Goal: Communication & Community: Answer question/provide support

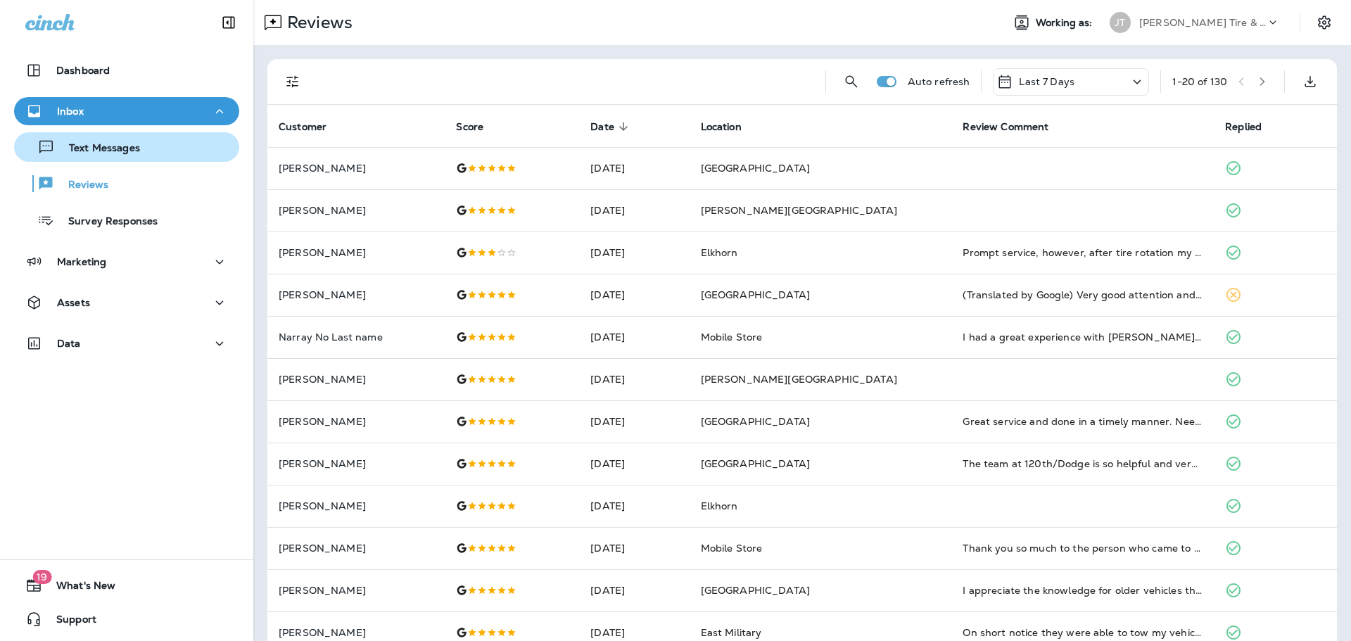
click at [125, 153] on p "Text Messages" at bounding box center [97, 148] width 85 height 13
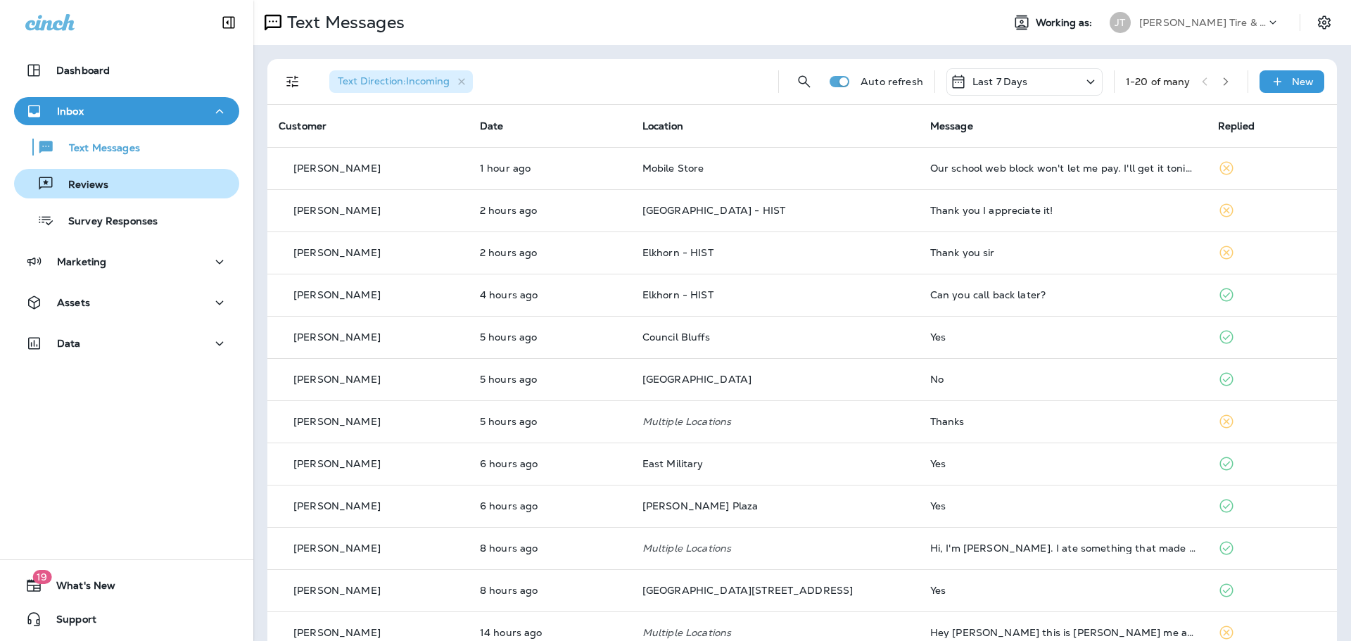
click at [97, 182] on p "Reviews" at bounding box center [81, 185] width 54 height 13
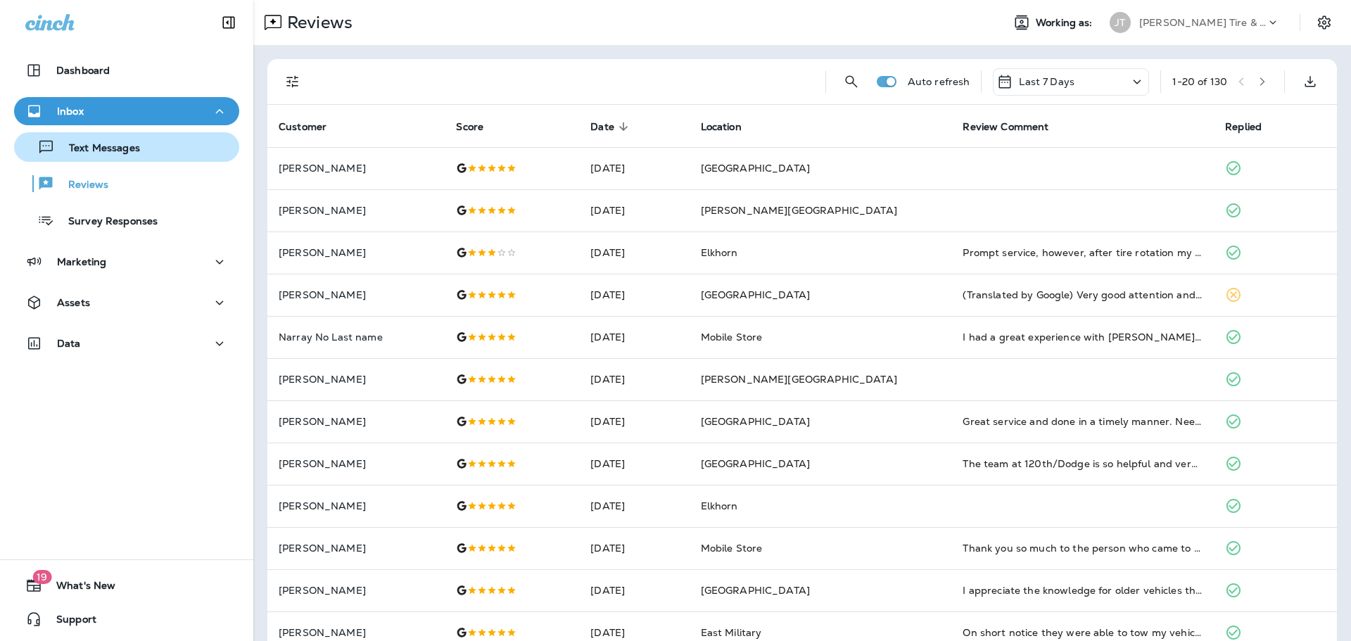
click at [120, 147] on p "Text Messages" at bounding box center [97, 148] width 85 height 13
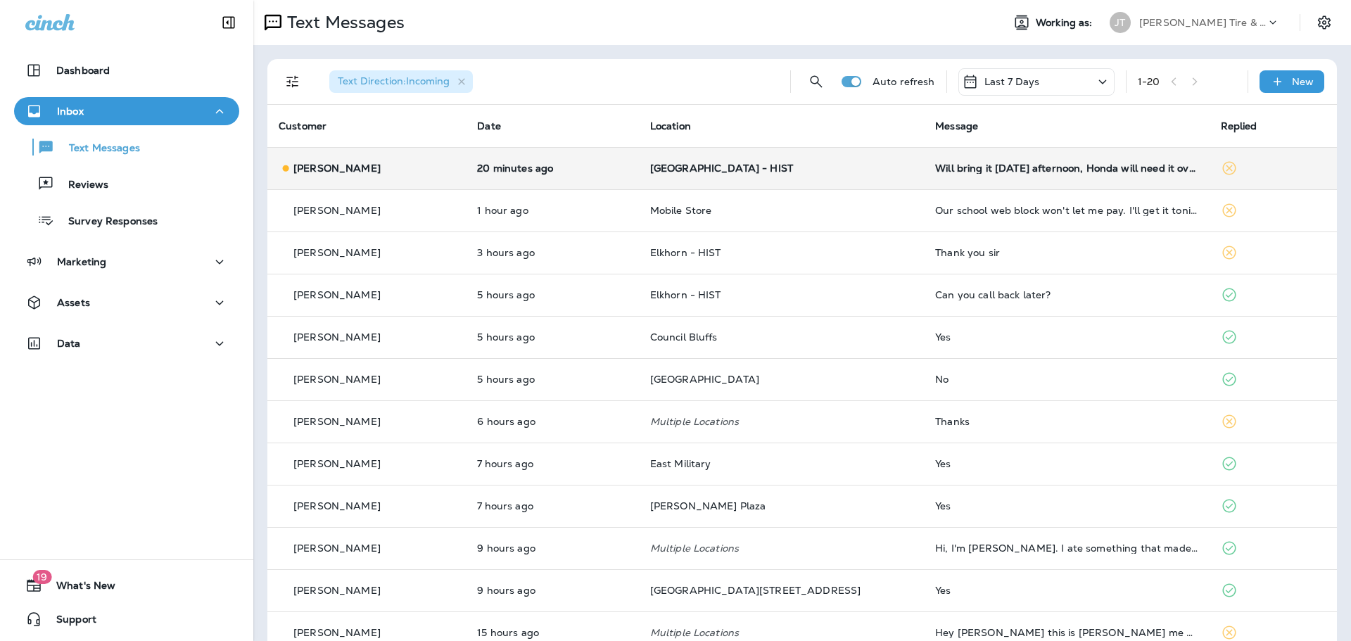
click at [455, 172] on div "[PERSON_NAME]" at bounding box center [367, 168] width 176 height 15
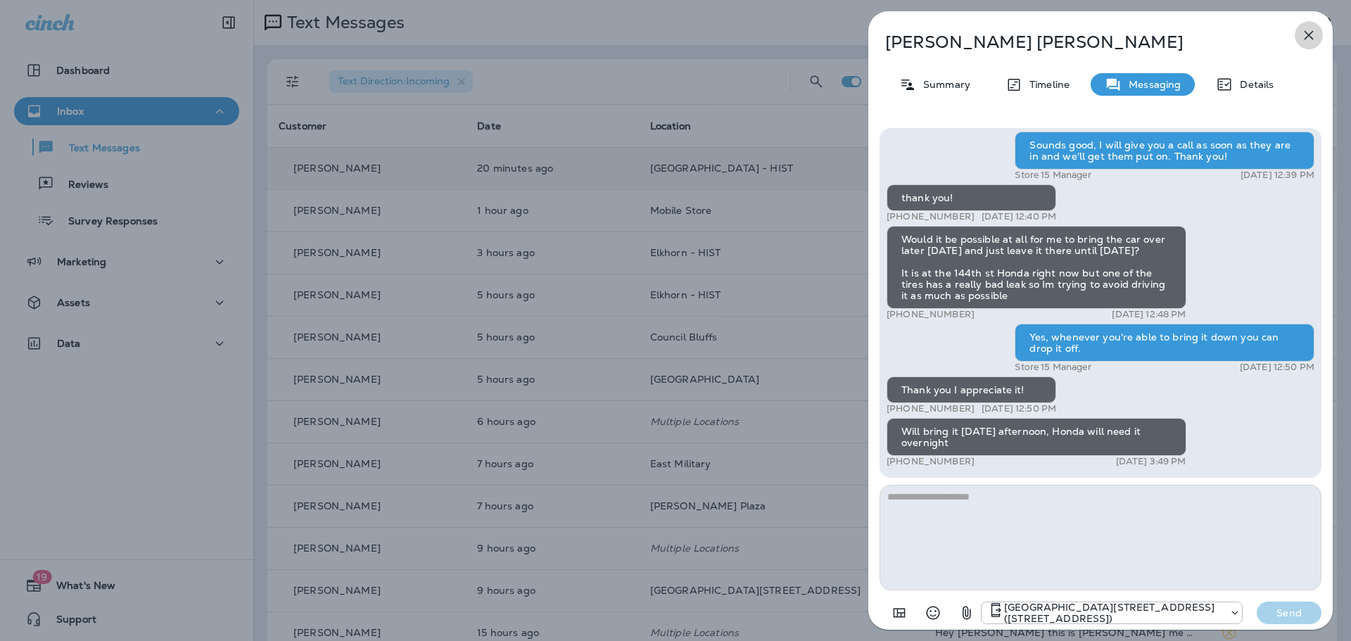
click at [1312, 36] on icon "button" at bounding box center [1309, 35] width 17 height 17
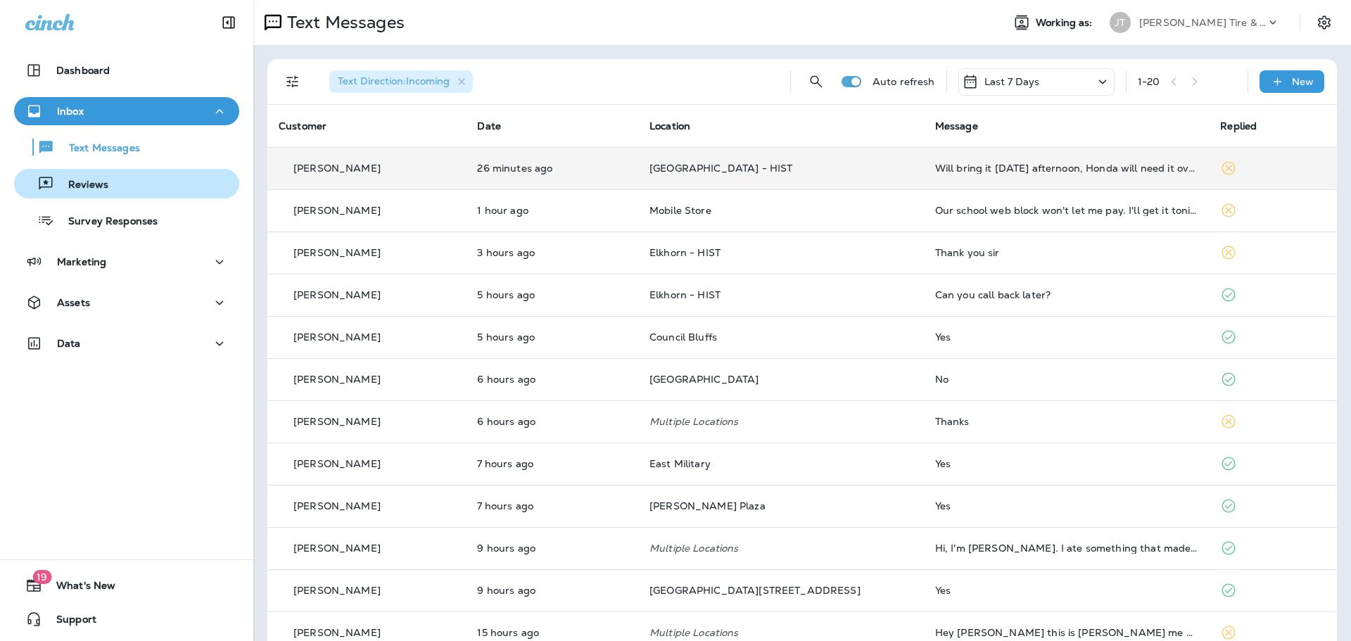
click at [108, 173] on div "Reviews" at bounding box center [127, 183] width 214 height 21
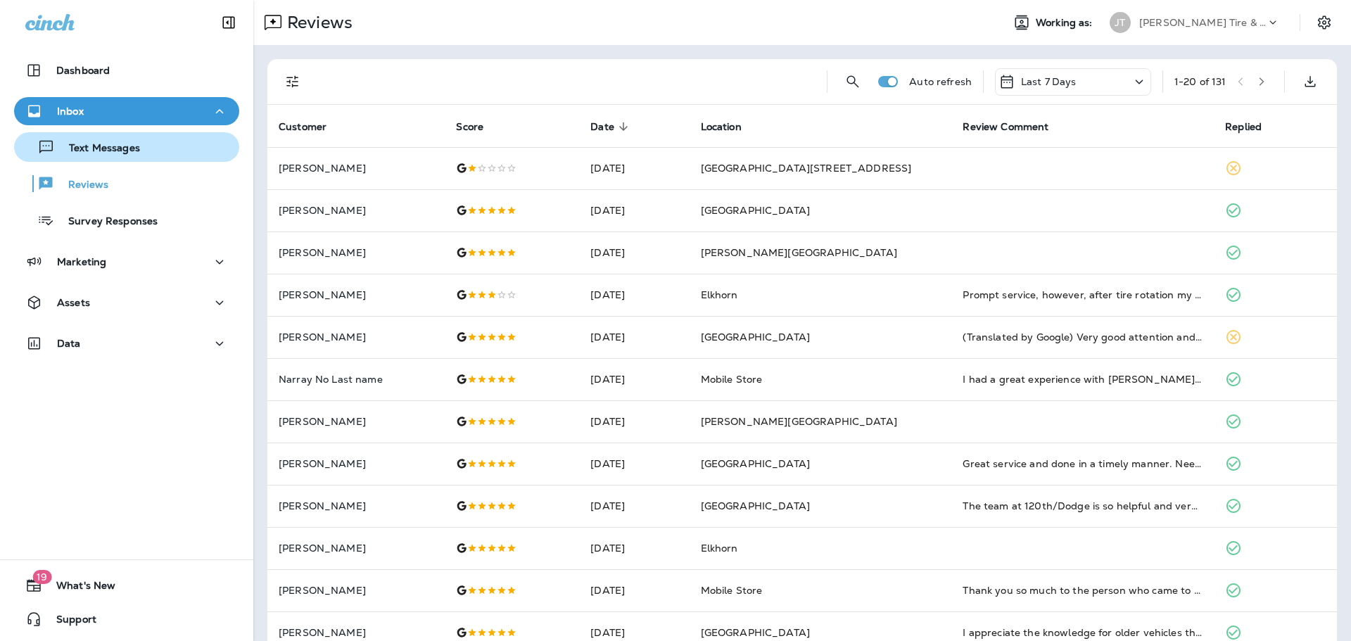
click at [123, 148] on p "Text Messages" at bounding box center [97, 148] width 85 height 13
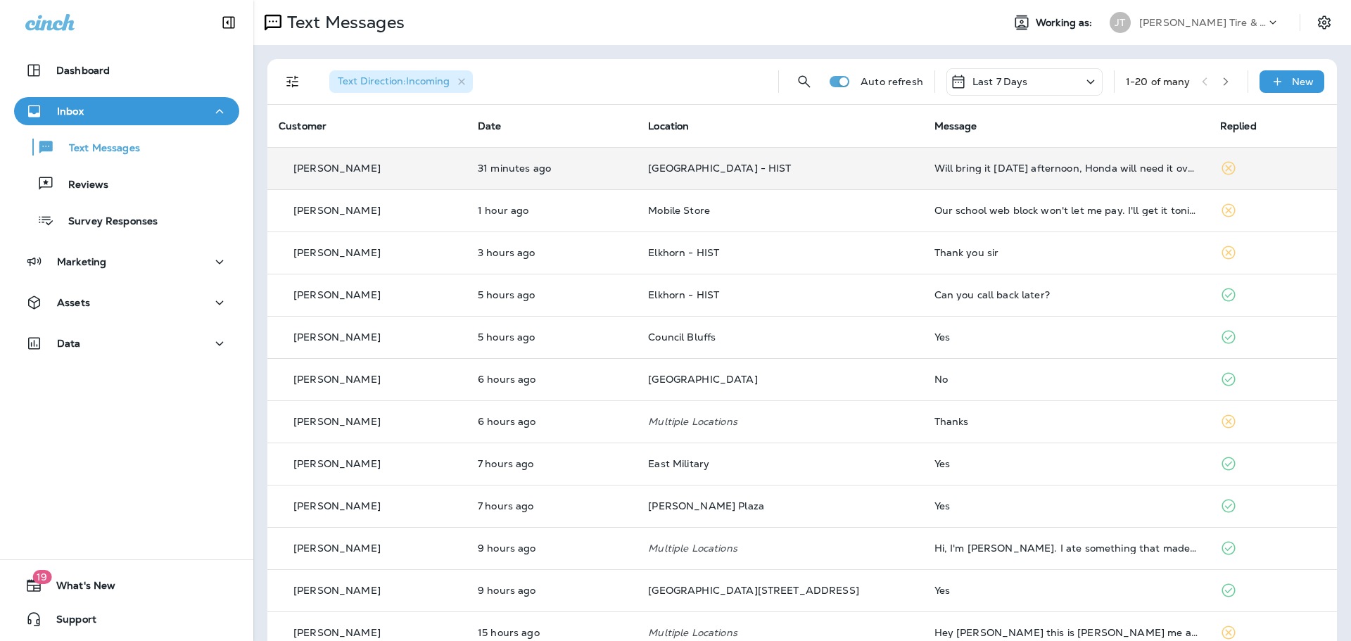
click at [1052, 156] on td "Will bring it [DATE] afternoon, Honda will need it overnight" at bounding box center [1066, 168] width 286 height 42
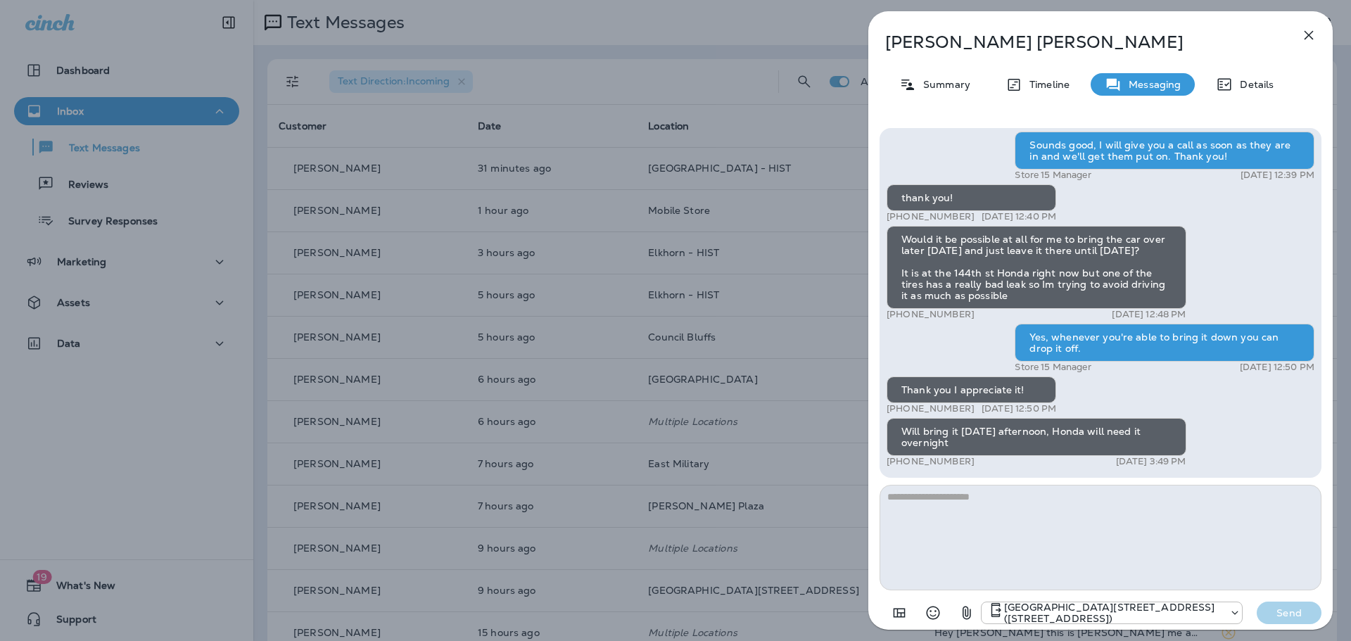
click at [862, 277] on div "[PERSON_NAME] Summary Timeline Messaging Details Hi [PERSON_NAME] this is [PERS…" at bounding box center [1100, 320] width 501 height 641
